Goal: Task Accomplishment & Management: Complete application form

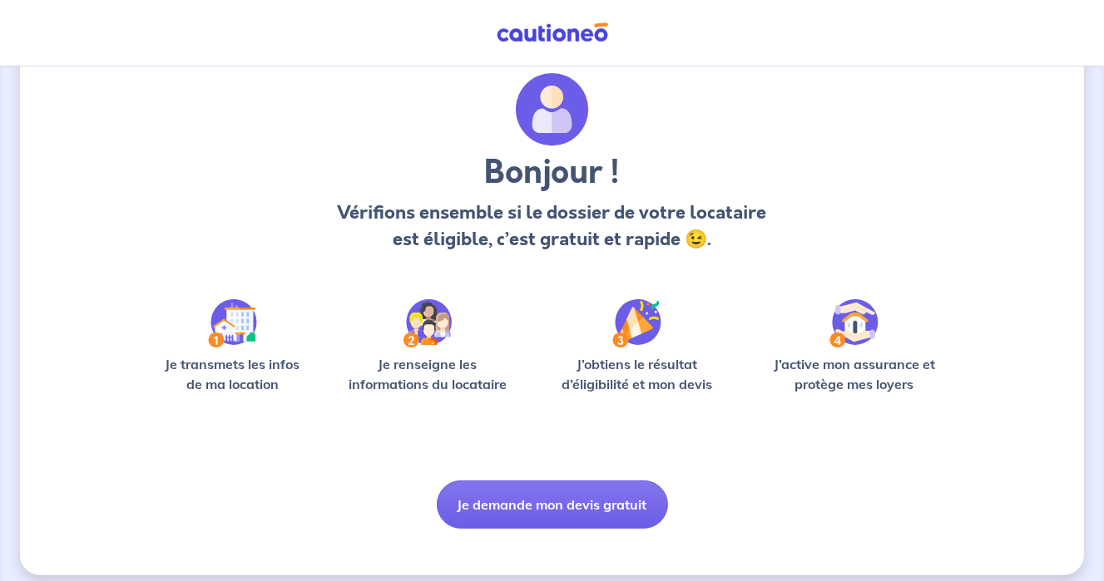
scroll to position [67, 0]
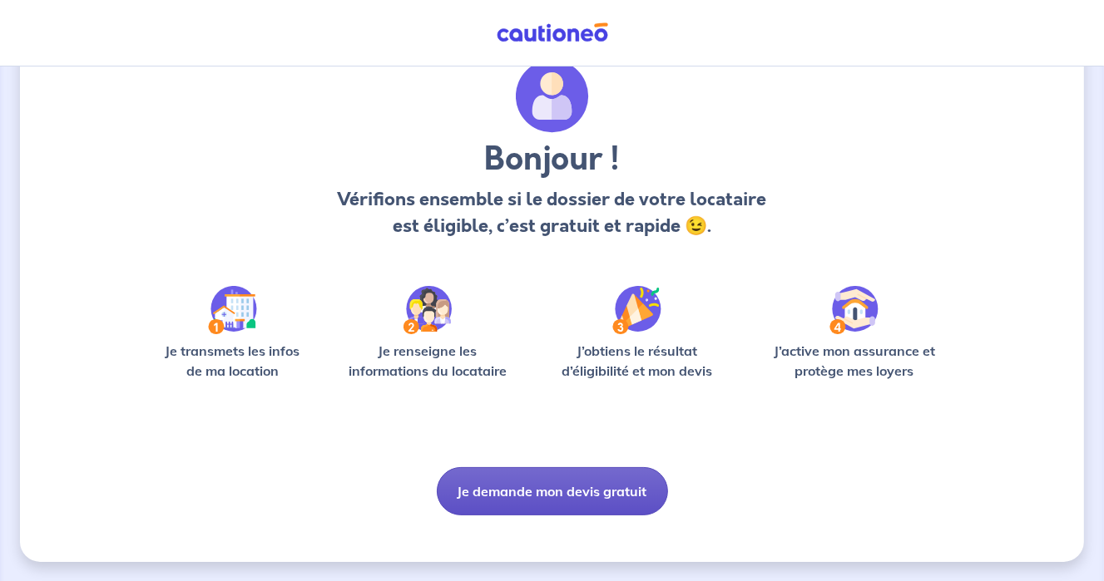
click at [536, 494] on button "Je demande mon devis gratuit" at bounding box center [552, 491] width 231 height 48
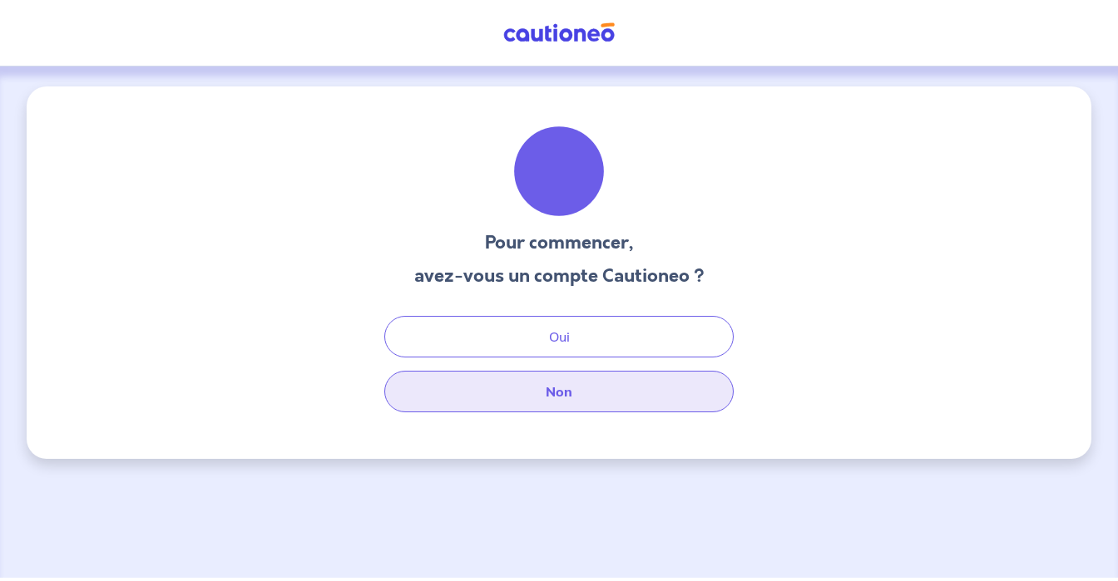
click at [570, 391] on button "Non" at bounding box center [558, 392] width 349 height 42
